Goal: Task Accomplishment & Management: Manage account settings

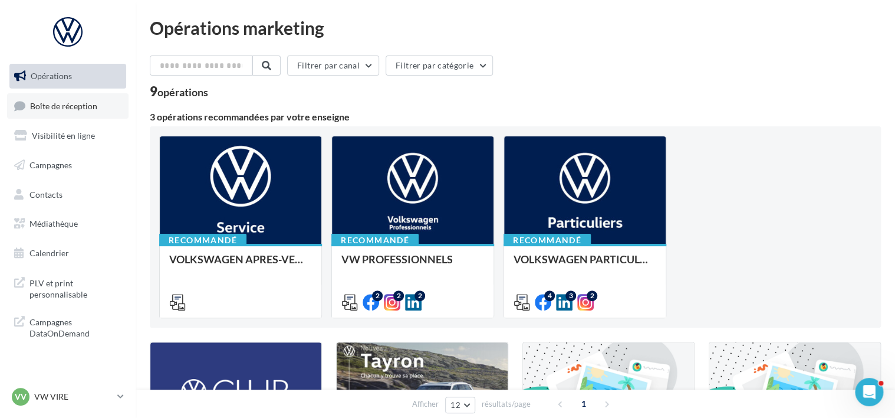
click at [73, 98] on link "Boîte de réception" at bounding box center [67, 105] width 121 height 25
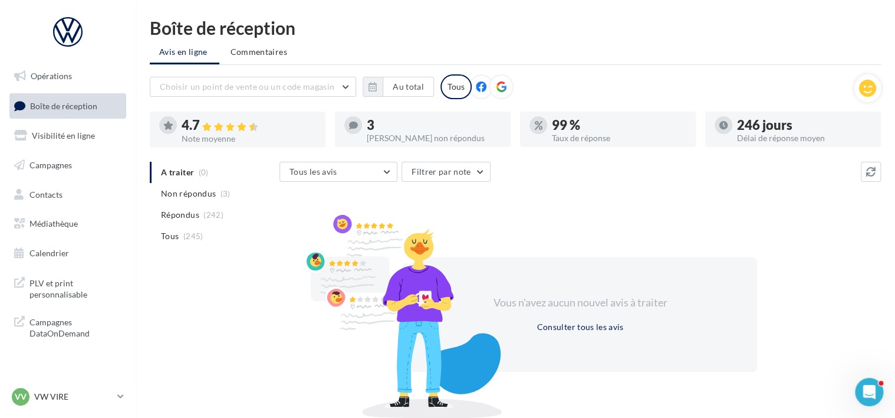
scroll to position [21, 0]
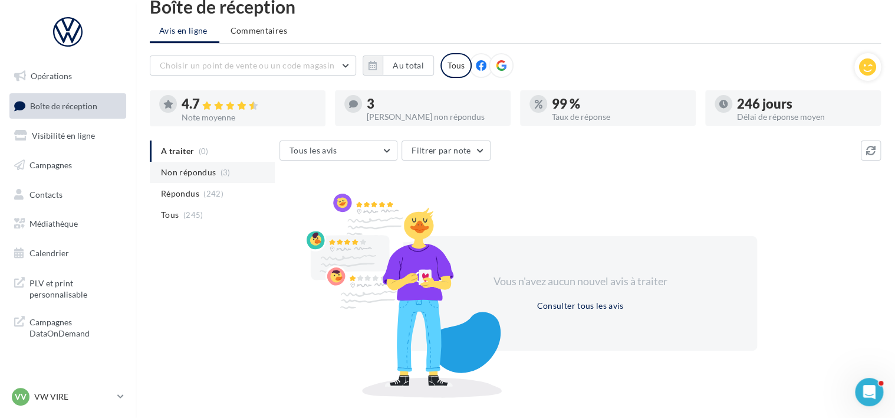
click at [235, 177] on li "Non répondus (3)" at bounding box center [212, 172] width 125 height 21
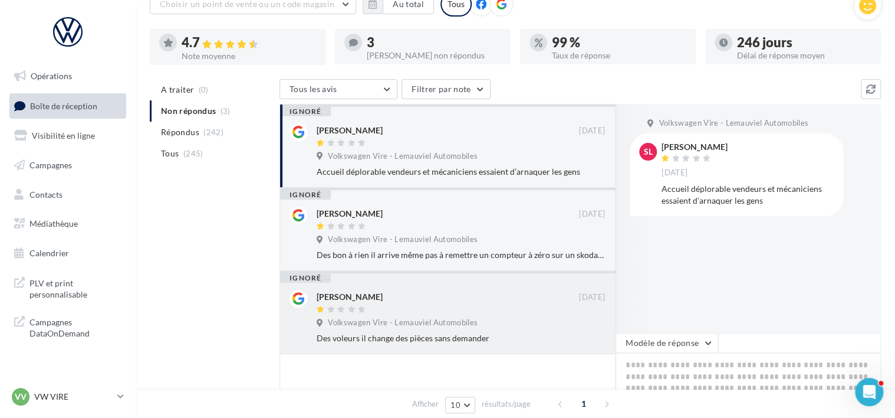
scroll to position [0, 0]
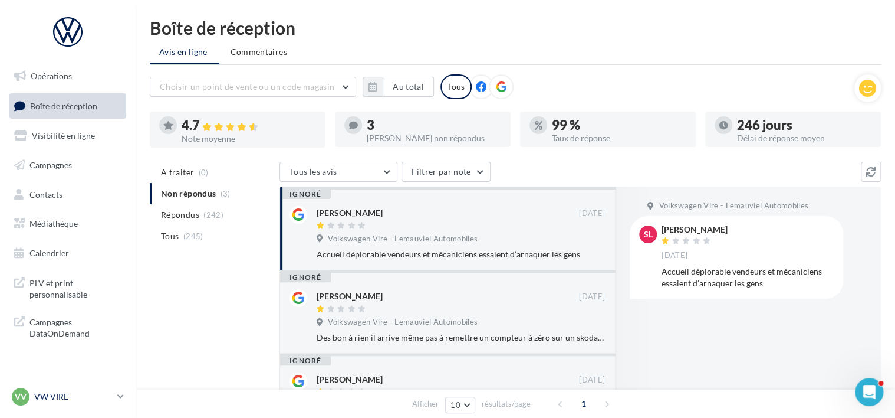
click at [100, 388] on div "VV VW VIRE vw-vir-lan" at bounding box center [62, 396] width 101 height 18
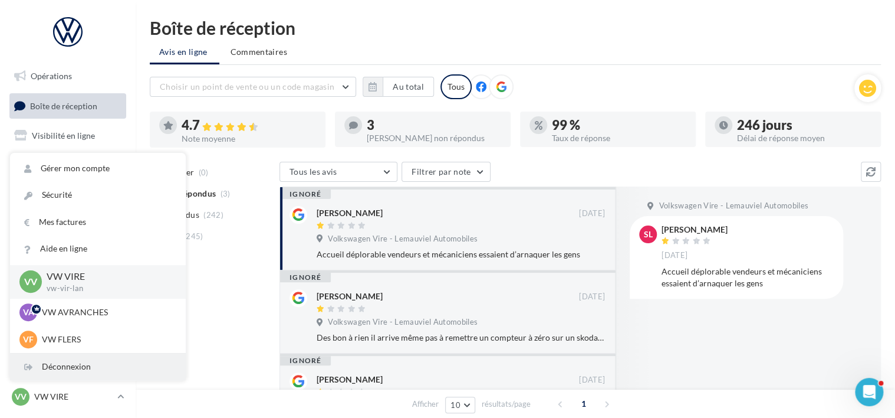
click at [84, 368] on div "Déconnexion" at bounding box center [98, 366] width 176 height 27
